Goal: Information Seeking & Learning: Learn about a topic

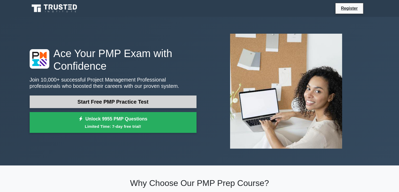
click at [88, 100] on link "Start Free PMP Practice Test" at bounding box center [113, 101] width 167 height 13
